Goal: Task Accomplishment & Management: Complete application form

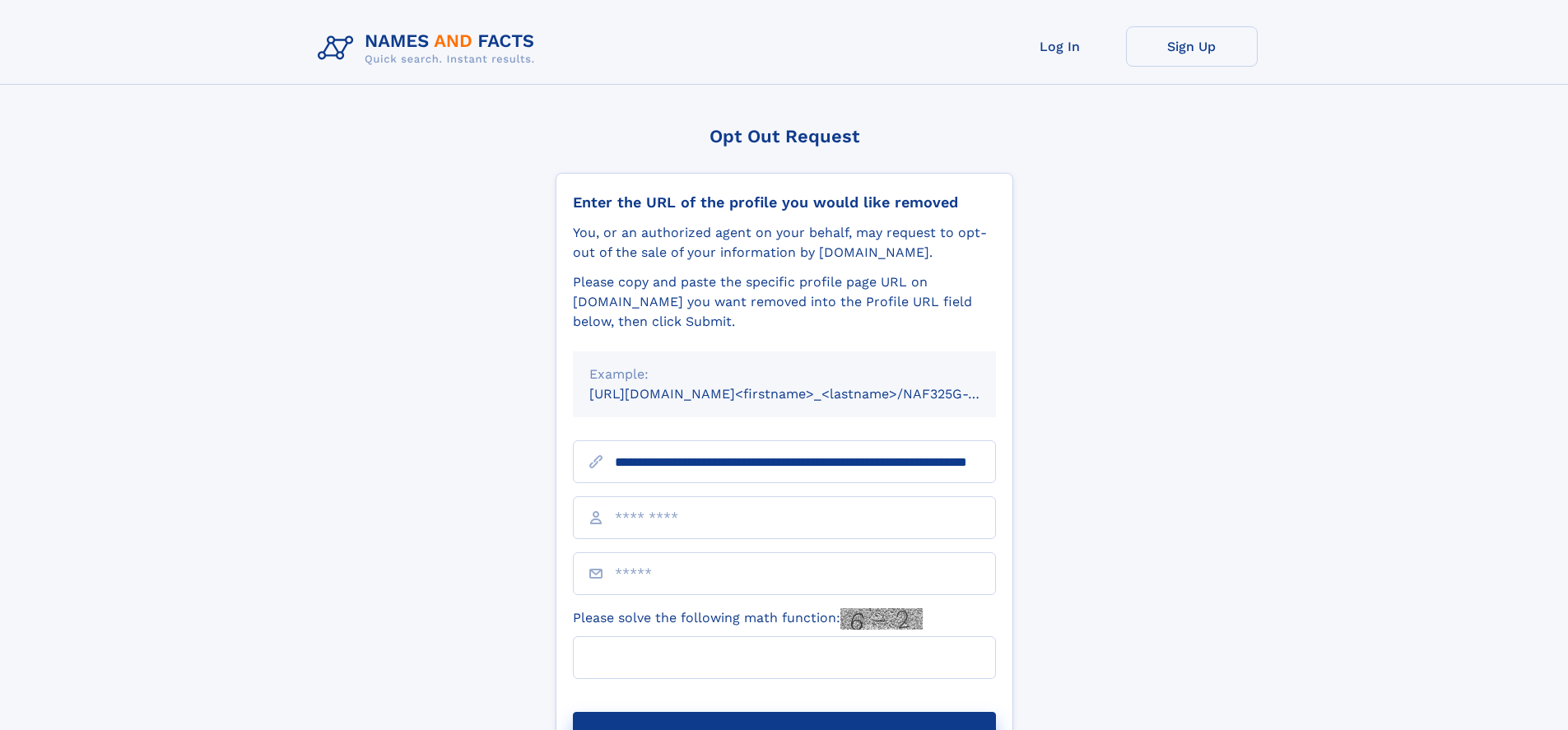
scroll to position [0, 166]
type input "**********"
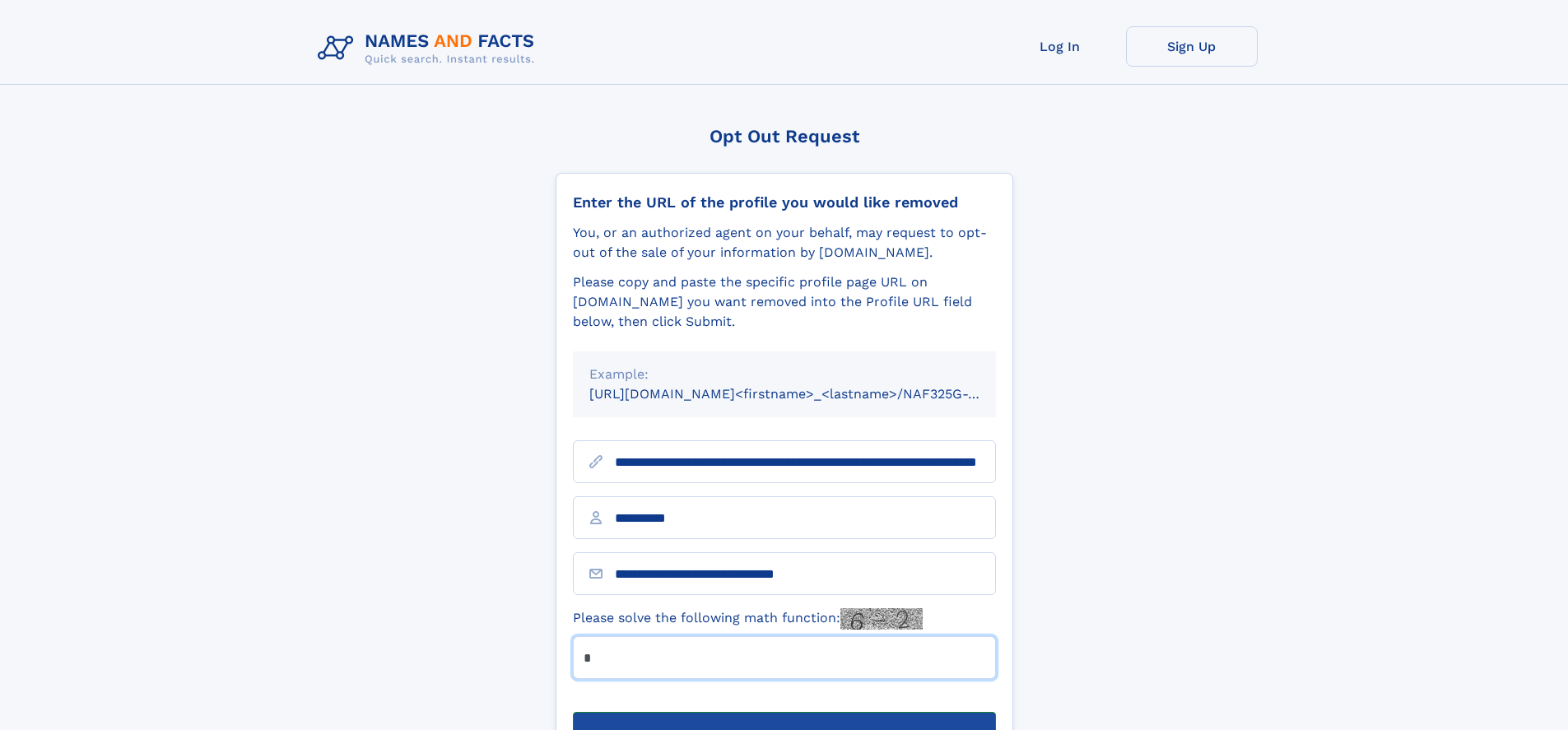
type input "*"
click at [784, 712] on button "Submit Opt Out Request" at bounding box center [785, 738] width 423 height 53
